Goal: Transaction & Acquisition: Purchase product/service

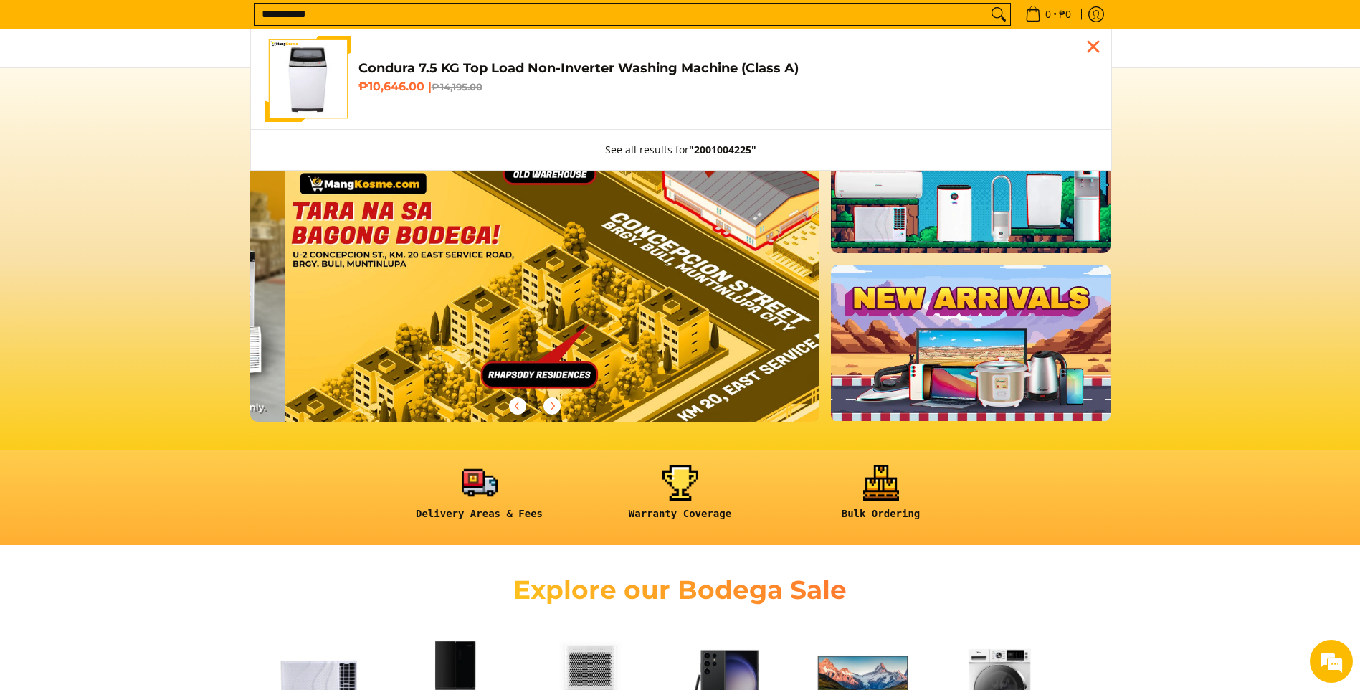
scroll to position [0, 1710]
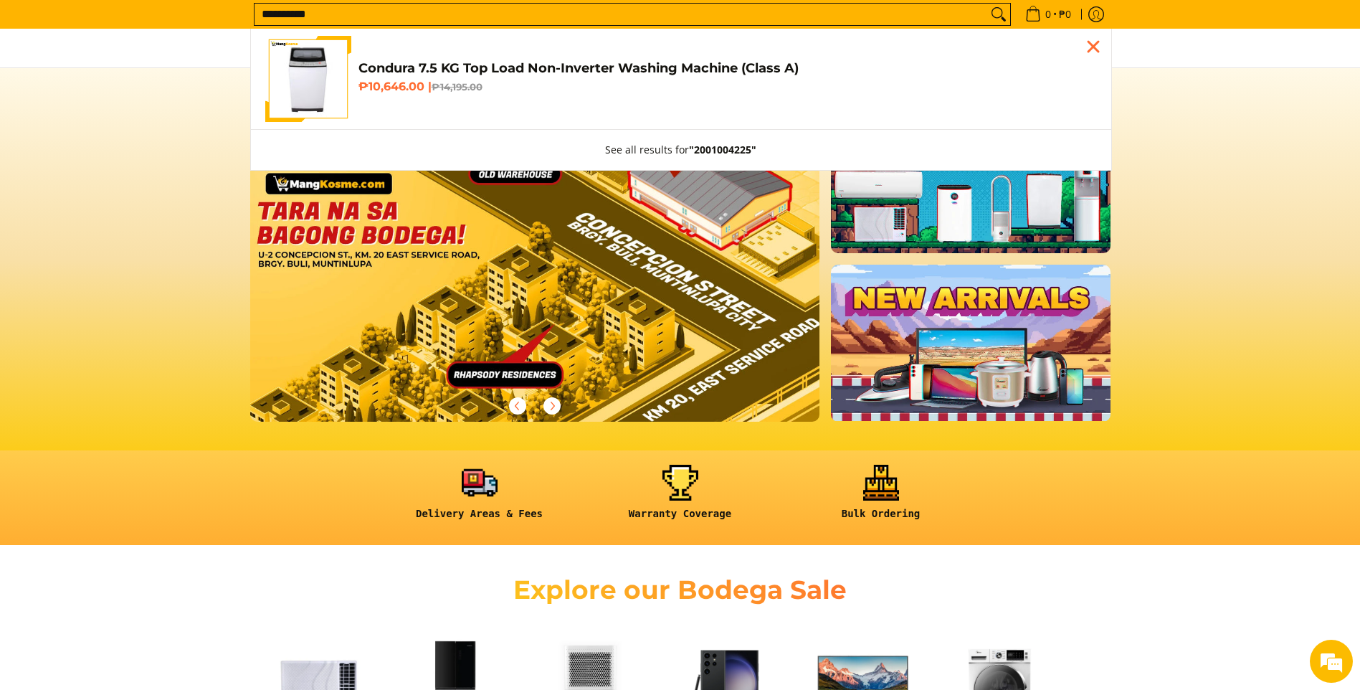
type input "**********"
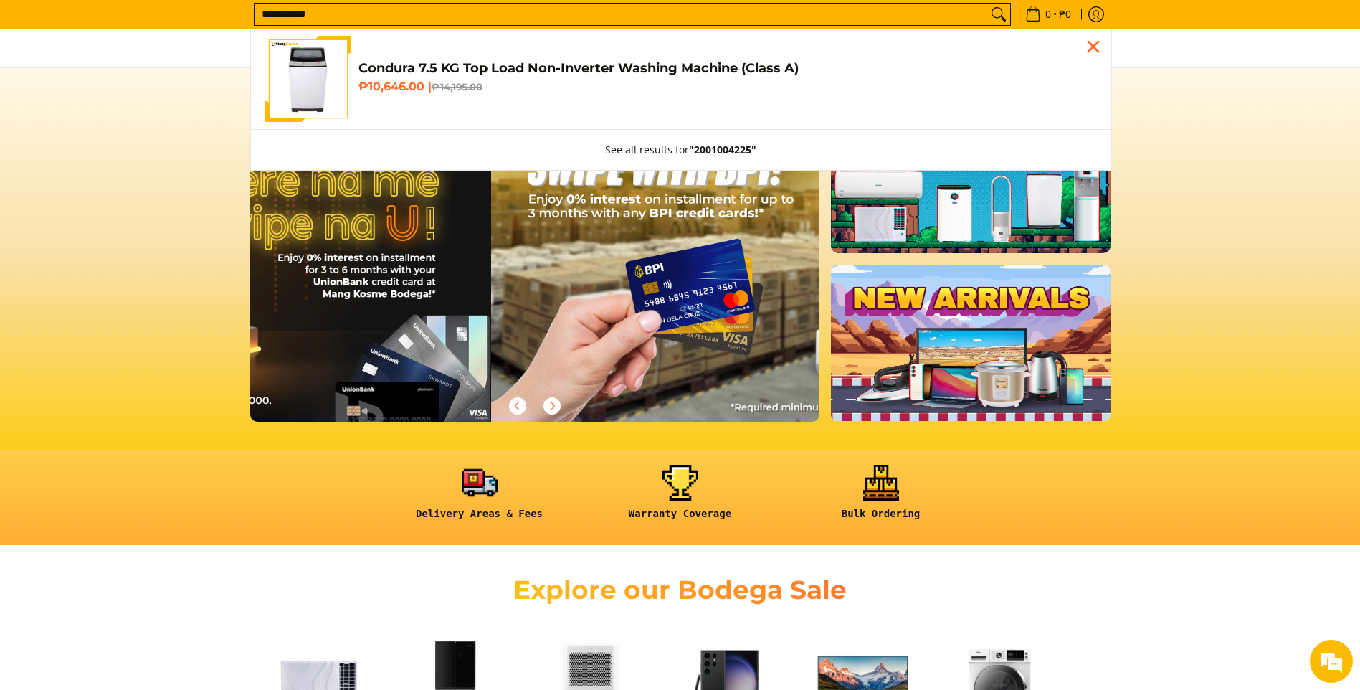
scroll to position [0, 1140]
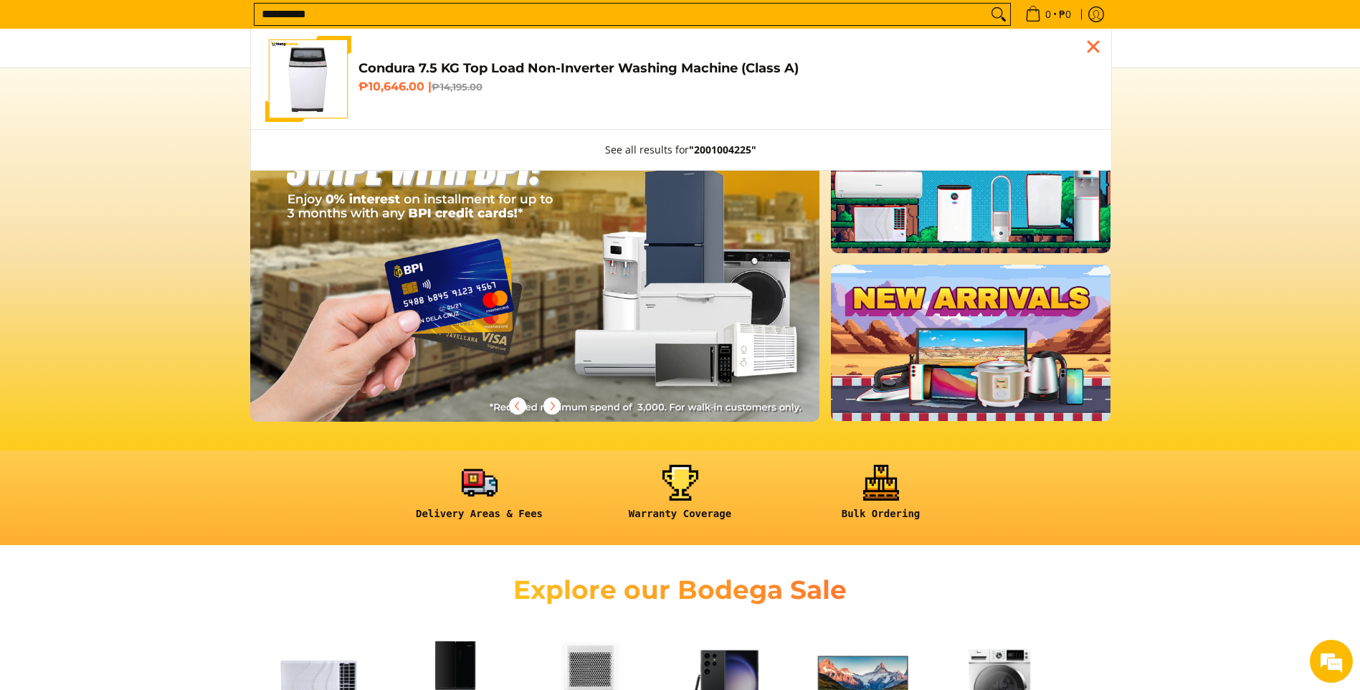
click at [460, 20] on input "**********" at bounding box center [621, 15] width 733 height 22
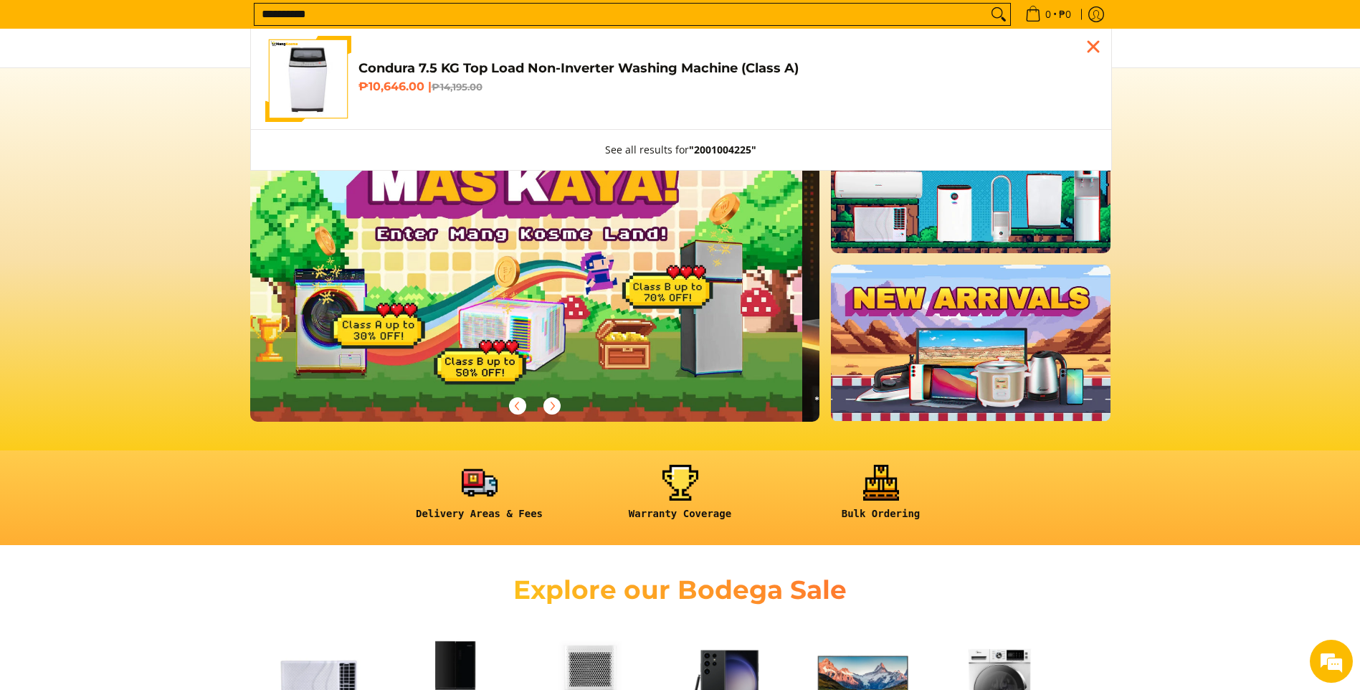
click at [415, 87] on h6 "₱10,646.00 | ₱14,195.00" at bounding box center [728, 87] width 739 height 14
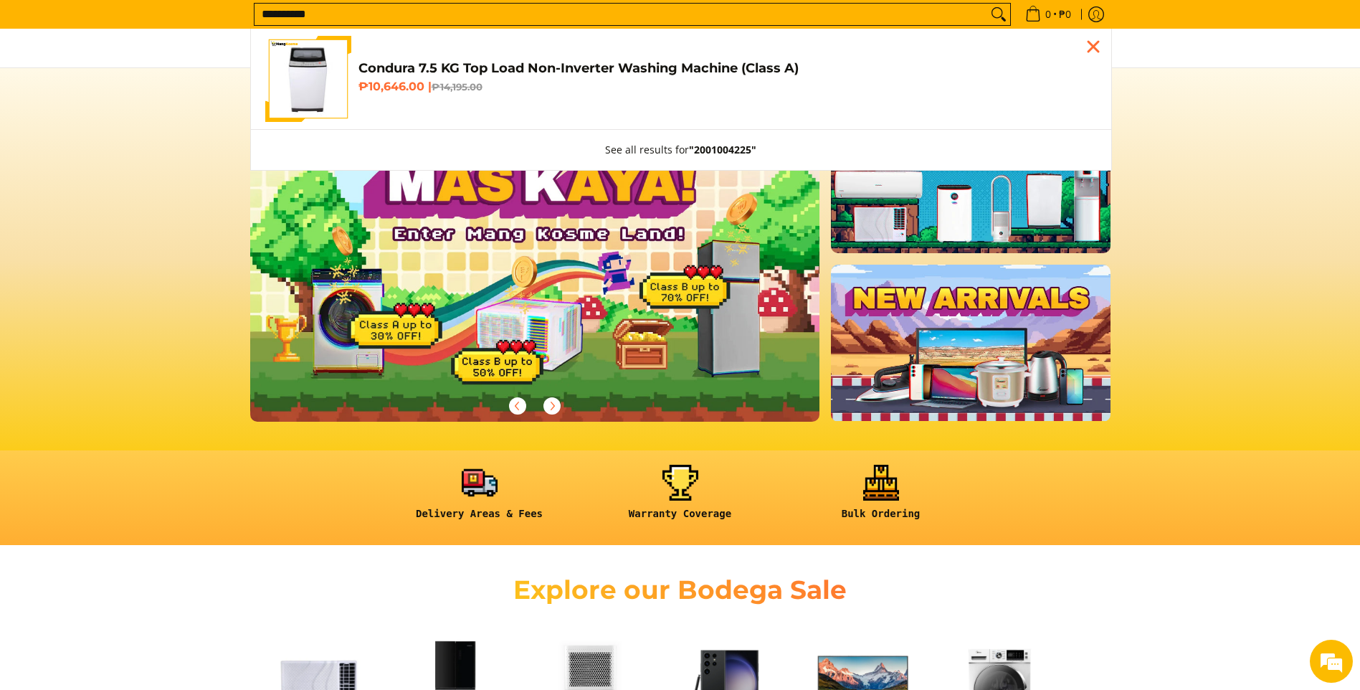
scroll to position [0, 0]
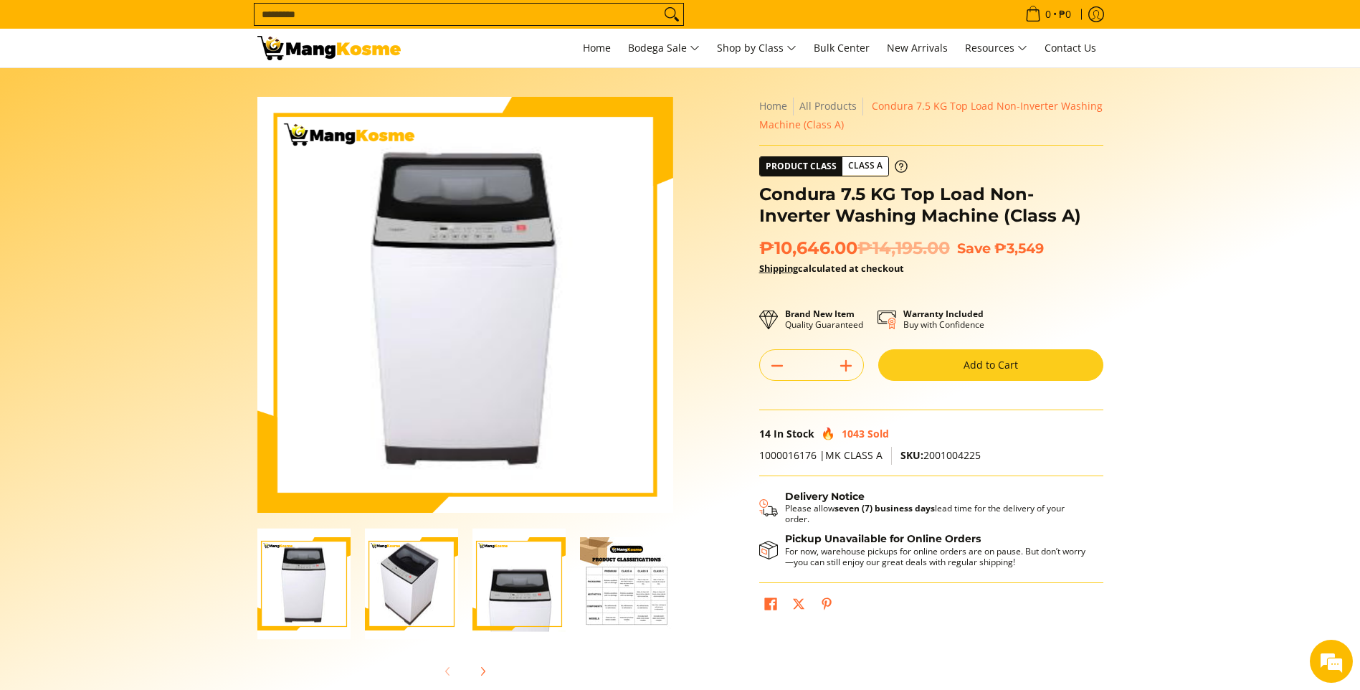
click at [1030, 356] on button "Add to Cart" at bounding box center [990, 365] width 225 height 32
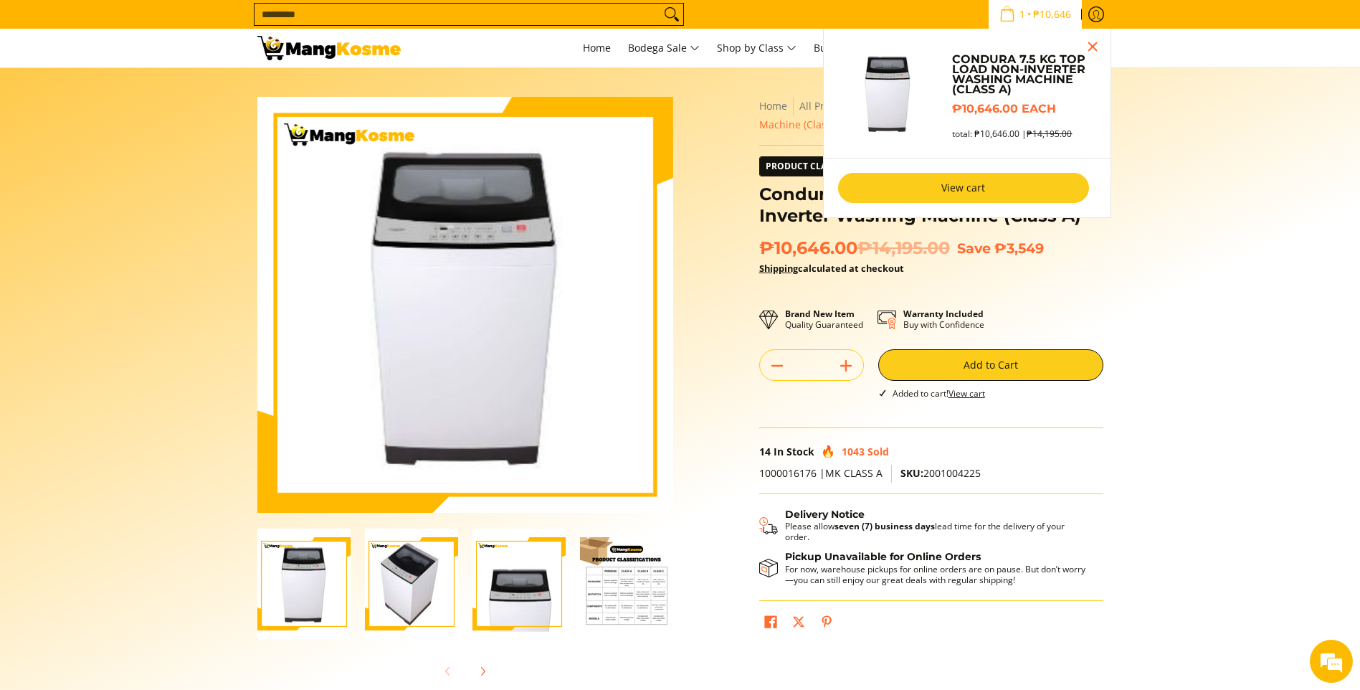
click at [993, 177] on link "View cart" at bounding box center [963, 188] width 251 height 30
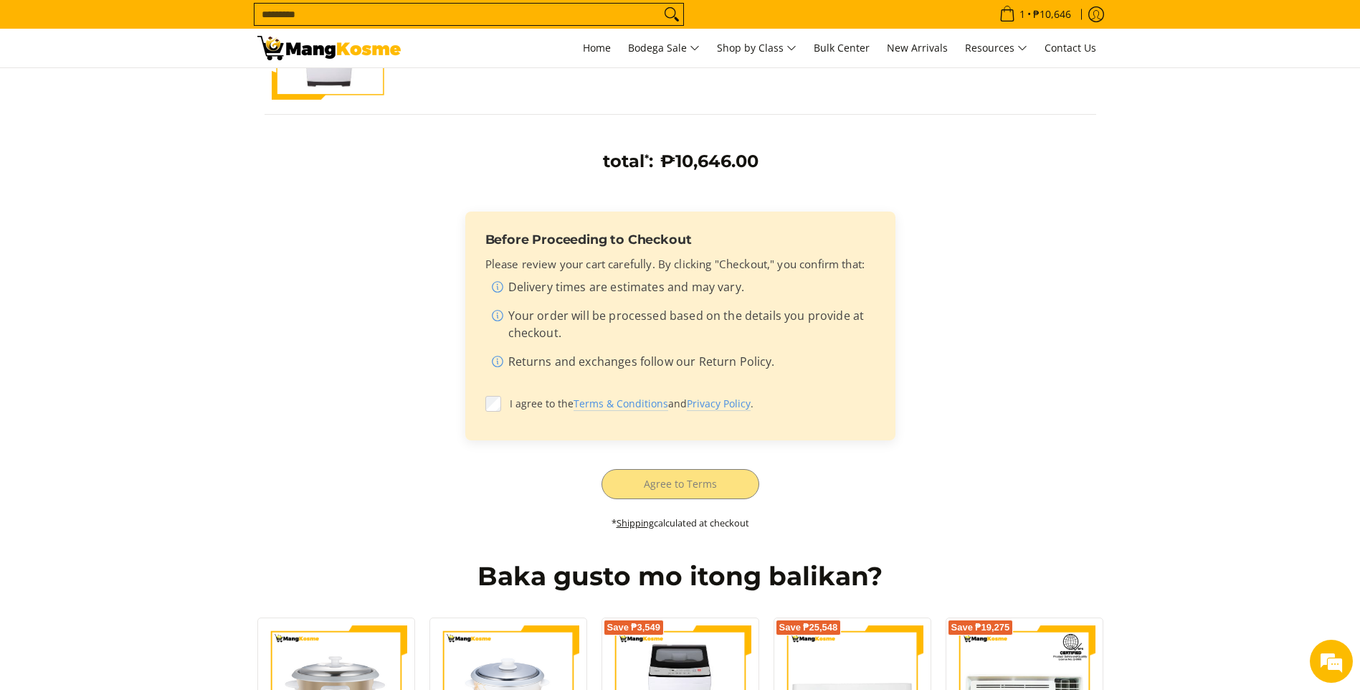
scroll to position [287, 0]
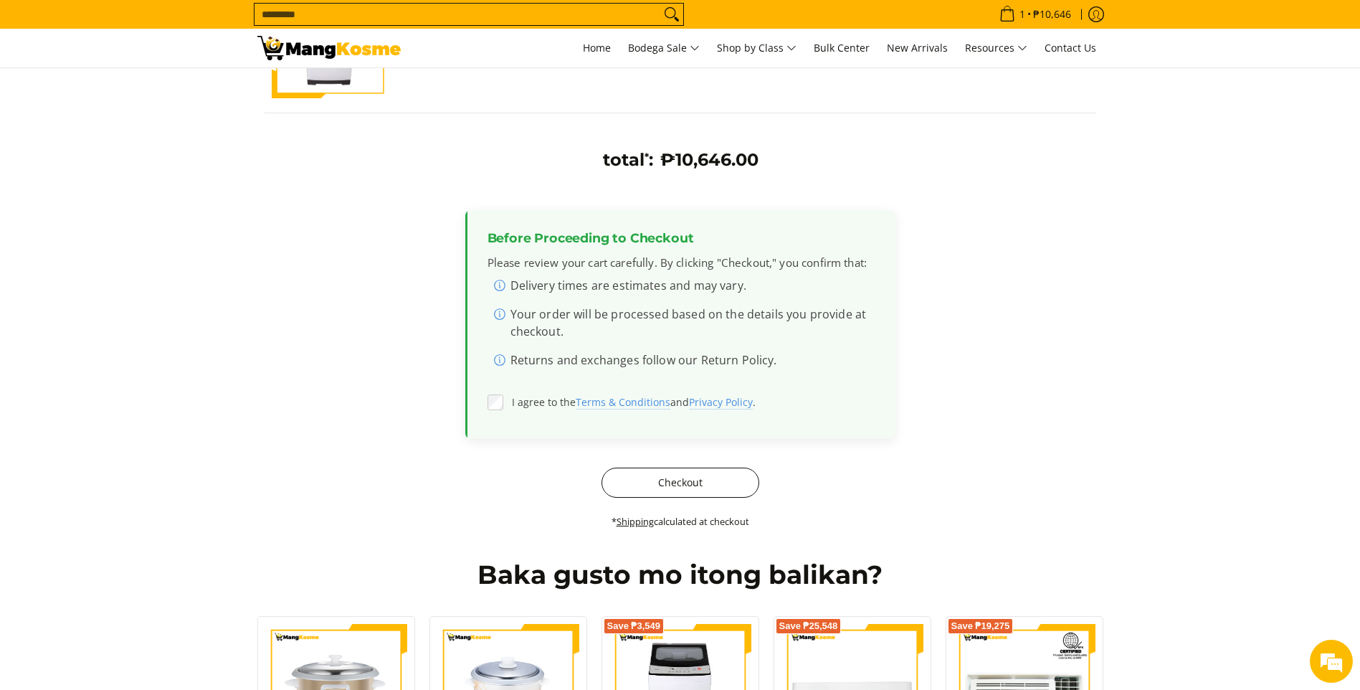
click at [675, 491] on button "Checkout" at bounding box center [681, 483] width 158 height 30
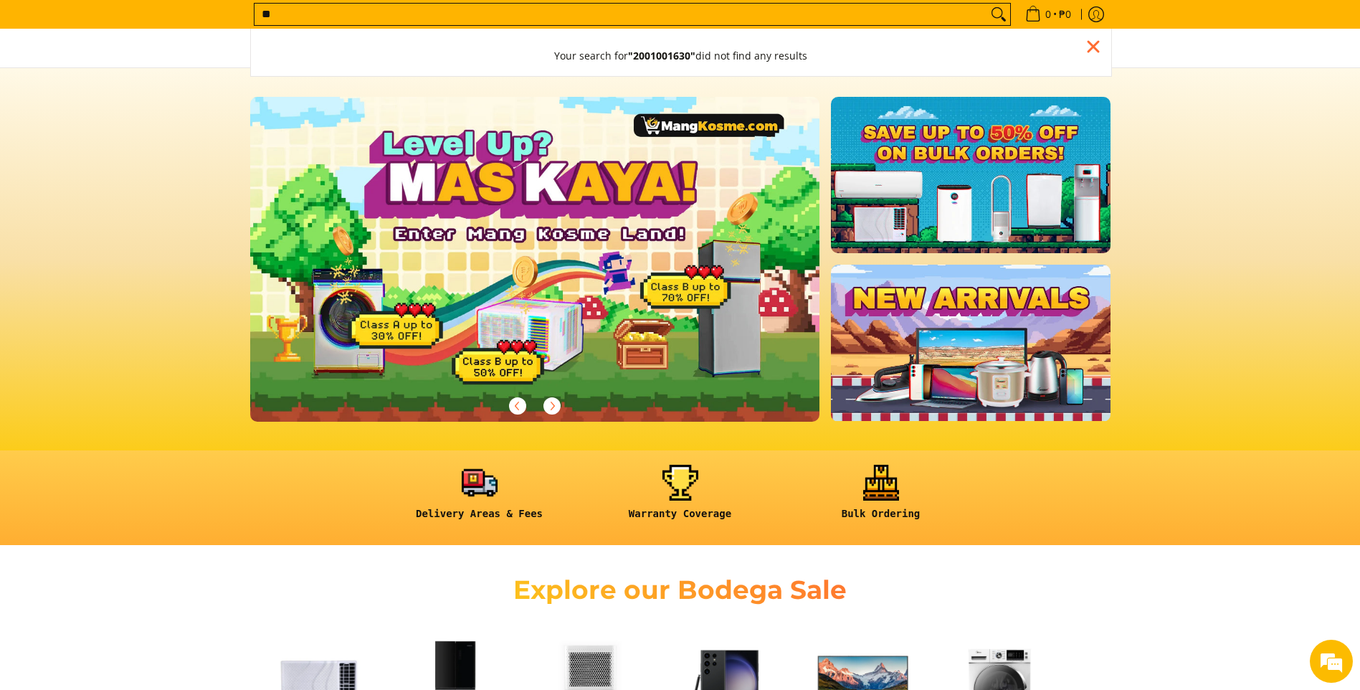
type input "*"
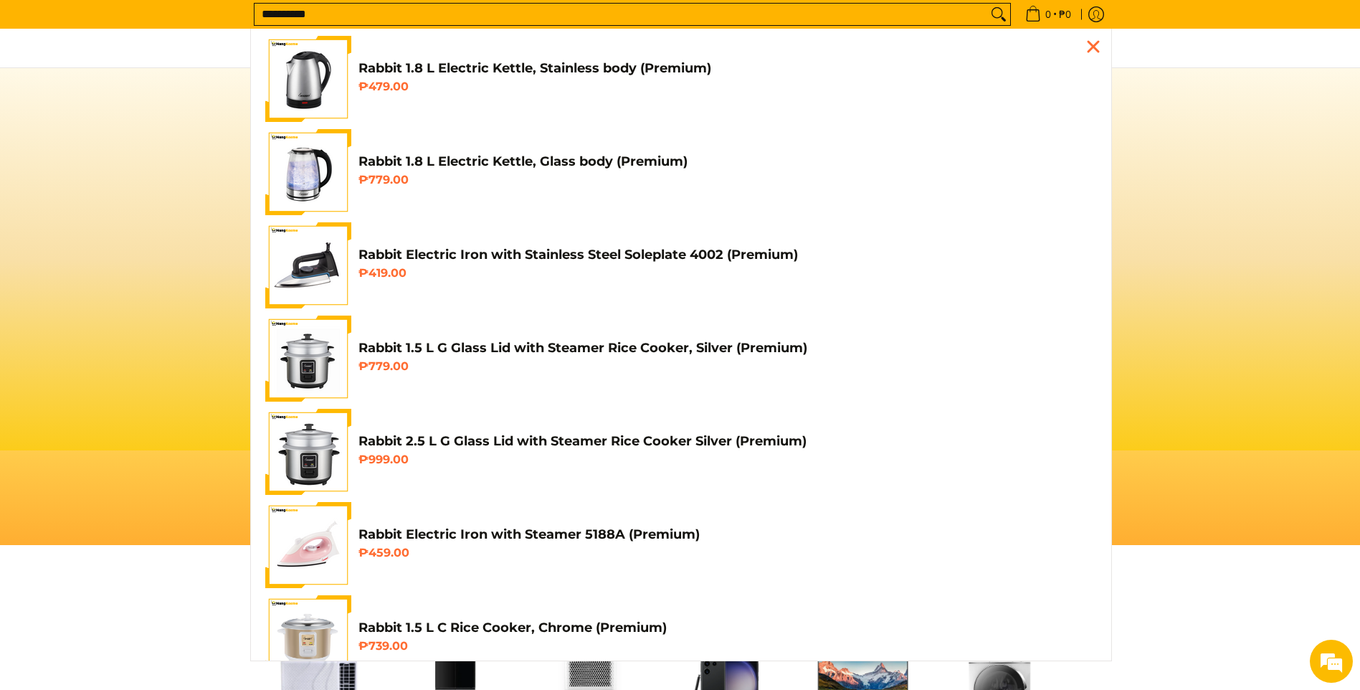
scroll to position [0, 1140]
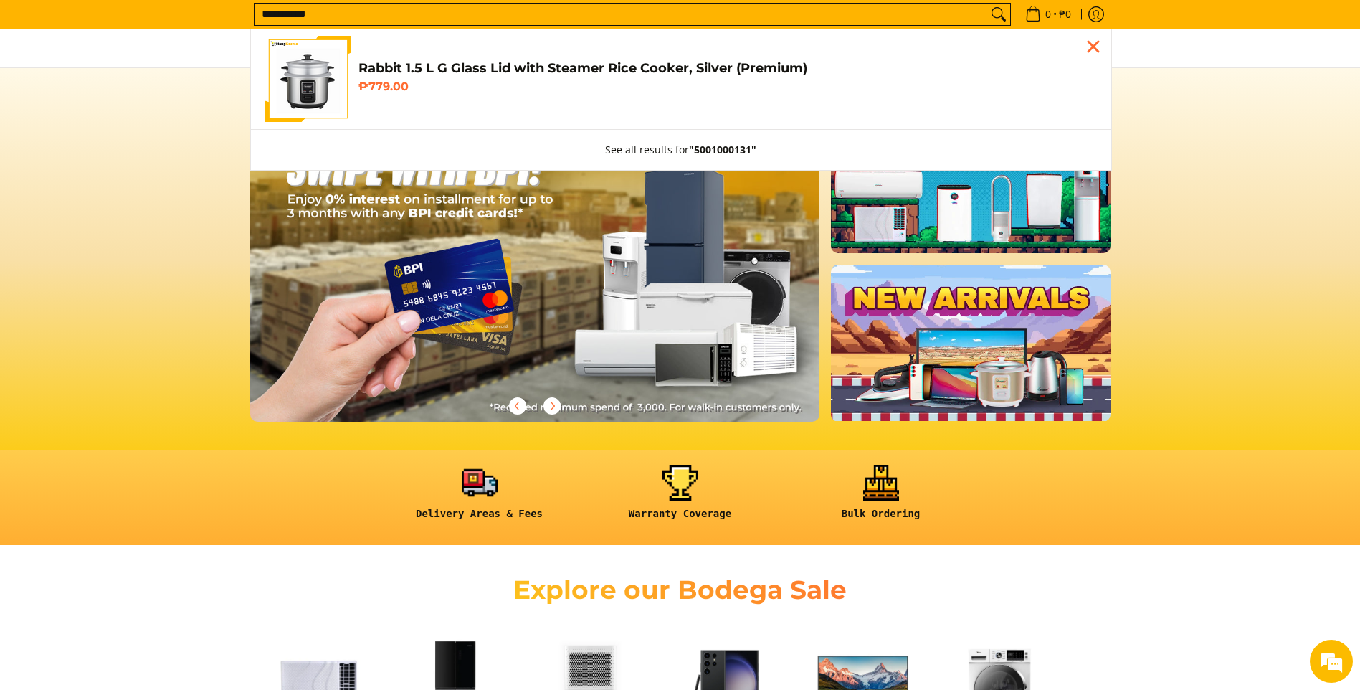
type input "**********"
click at [478, 110] on link "Rabbit 1.5 L G Glass Lid with Steamer Rice Cooker, Silver (Premium) ₱779.00" at bounding box center [681, 79] width 832 height 86
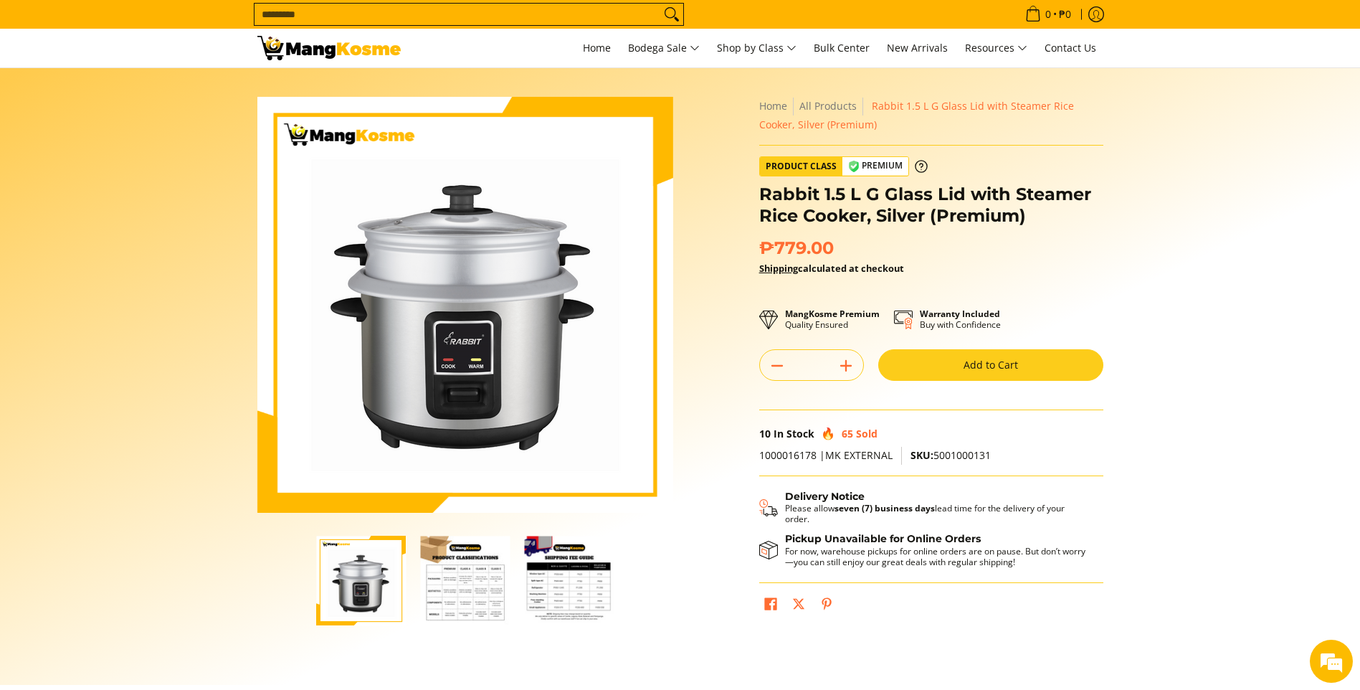
click at [923, 354] on button "Add to Cart" at bounding box center [990, 365] width 225 height 32
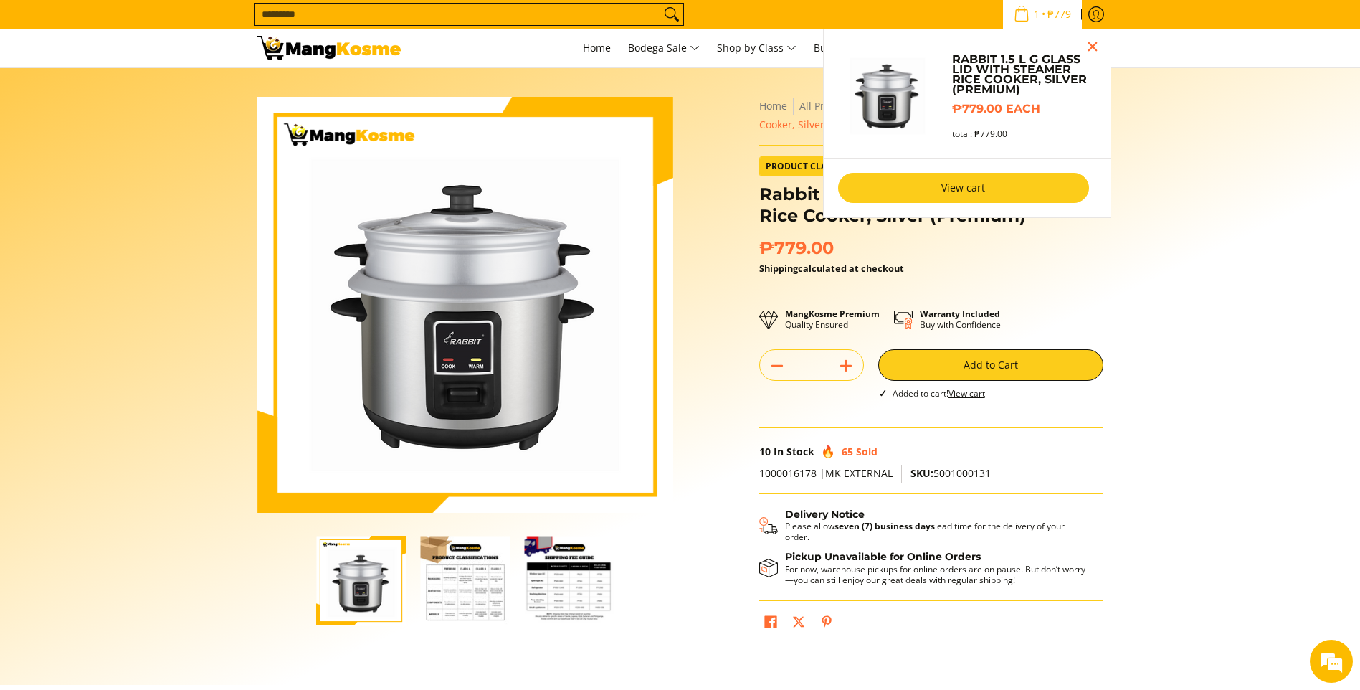
click at [865, 189] on link "View cart" at bounding box center [963, 188] width 251 height 30
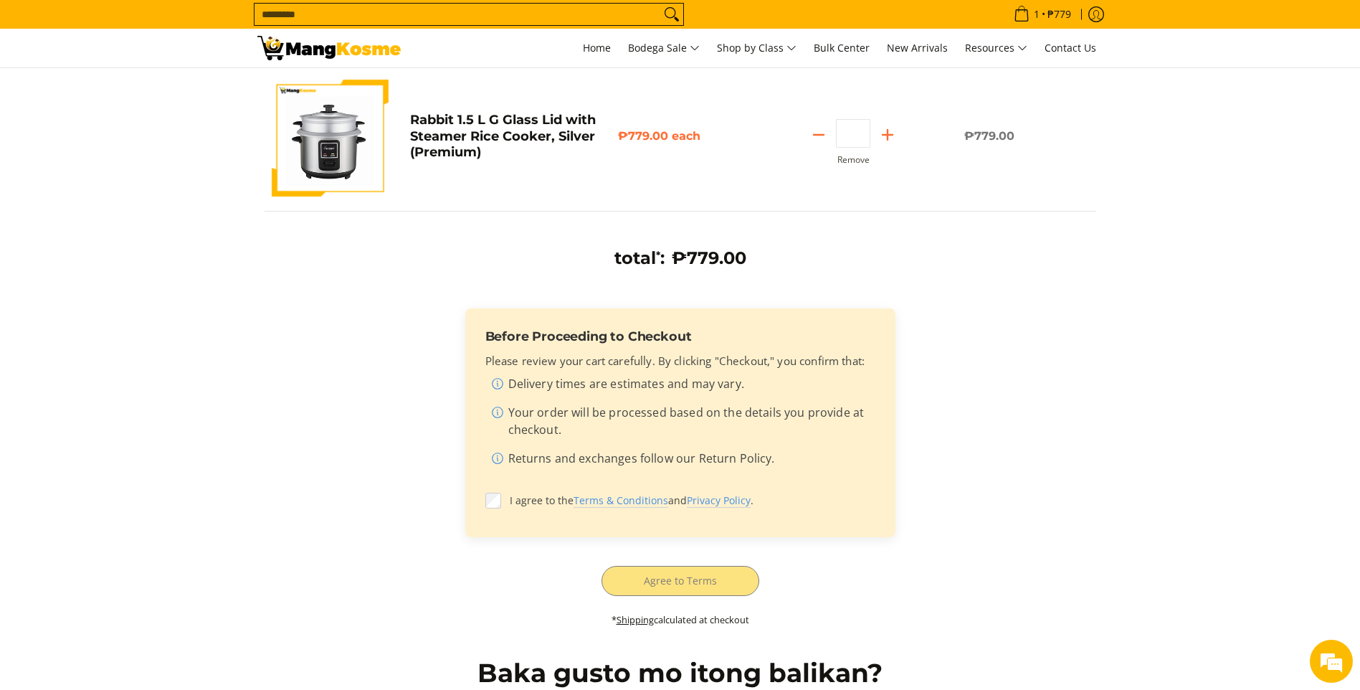
scroll to position [215, 0]
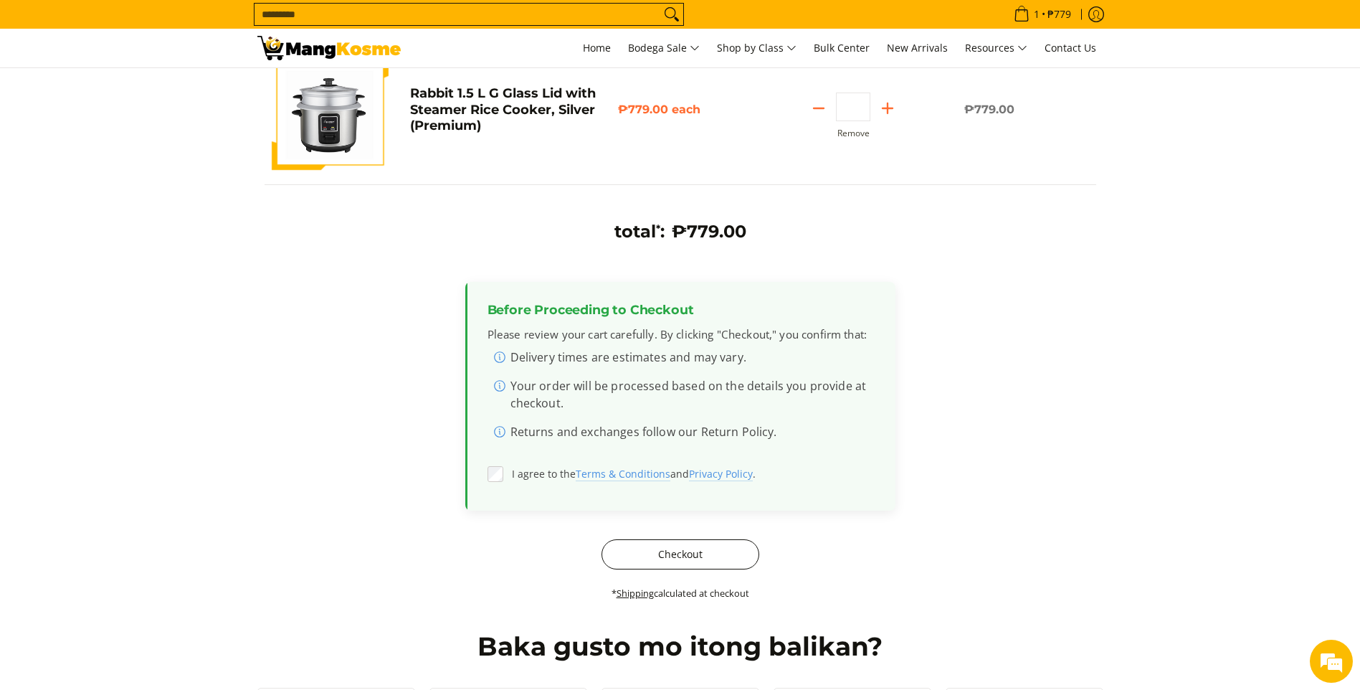
click at [677, 561] on button "Checkout" at bounding box center [681, 554] width 158 height 30
